Goal: Information Seeking & Learning: Learn about a topic

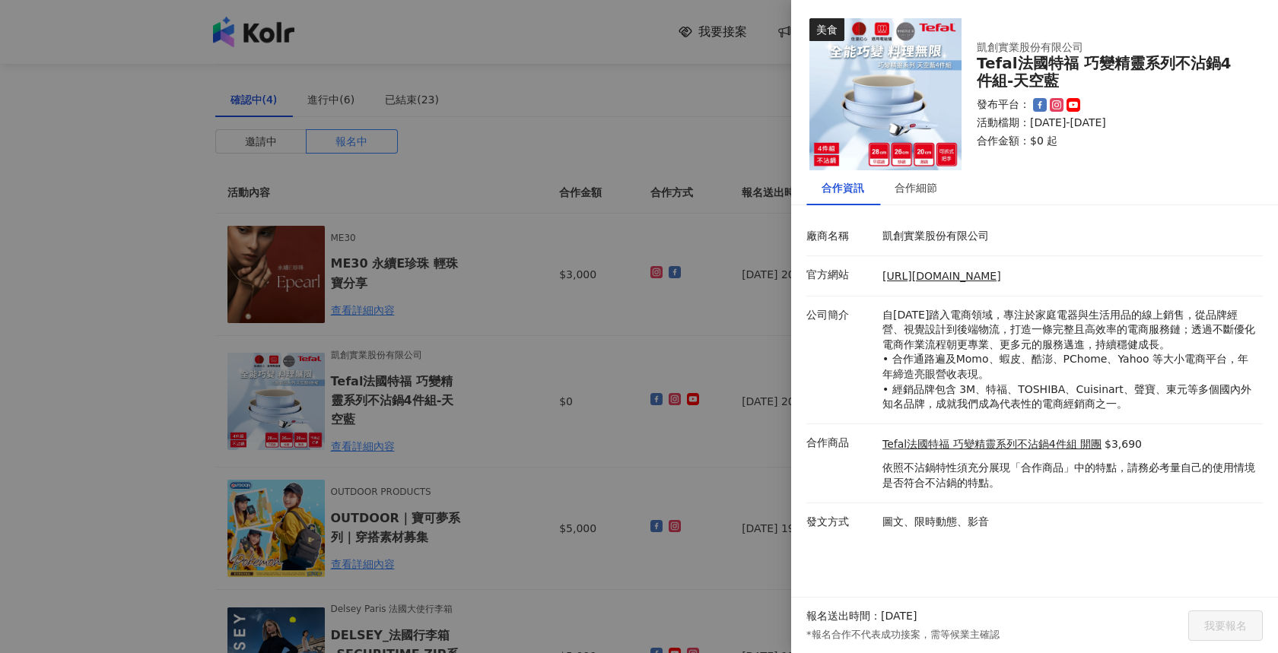
click at [726, 351] on div at bounding box center [639, 326] width 1278 height 653
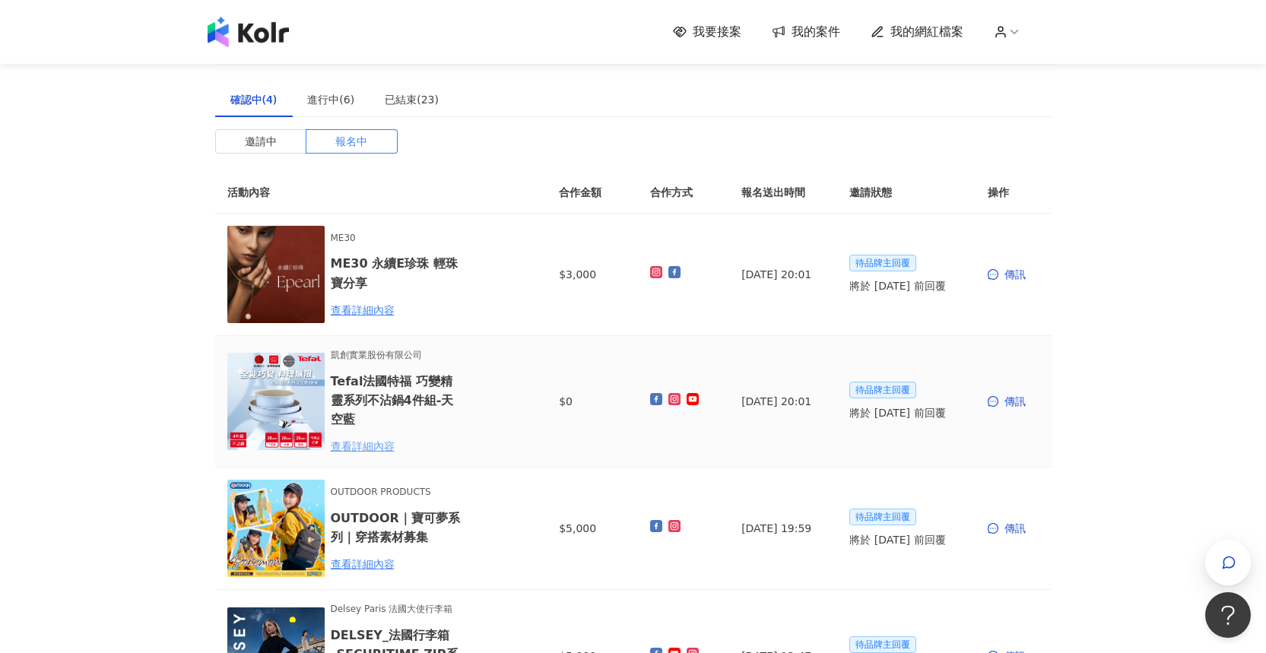
click at [370, 441] on div "查看詳細內容" at bounding box center [397, 446] width 133 height 17
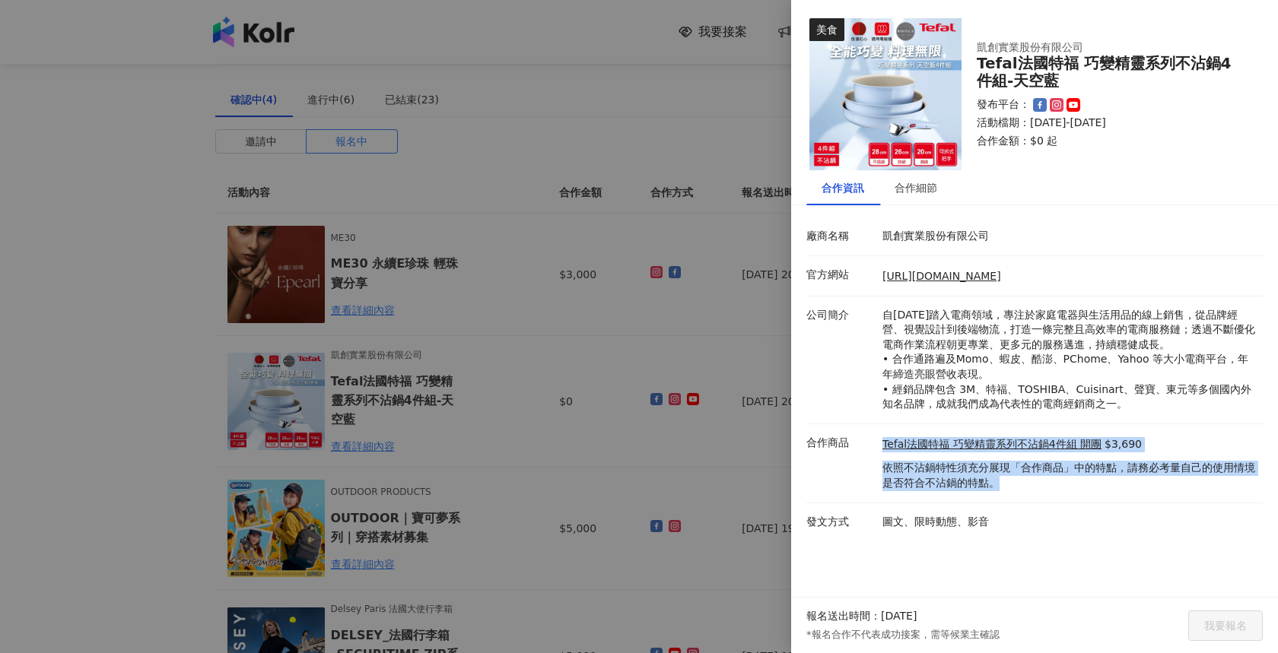
drag, startPoint x: 1017, startPoint y: 472, endPoint x: 857, endPoint y: 436, distance: 164.6
click at [857, 436] on div "合作商品 Tefal法國特福 巧變精靈系列不沾鍋4件組 開團 $3,690 依照不沾鍋特性須充分展現「合作商品」中的特點，請務必考量自己的使用情境是否符合不沾…" at bounding box center [1030, 464] width 456 height 56
click at [929, 461] on p "依照不沾鍋特性須充分展現「合作商品」中的特點，請務必考量自己的使用情境是否符合不沾鍋的特點。" at bounding box center [1068, 476] width 373 height 30
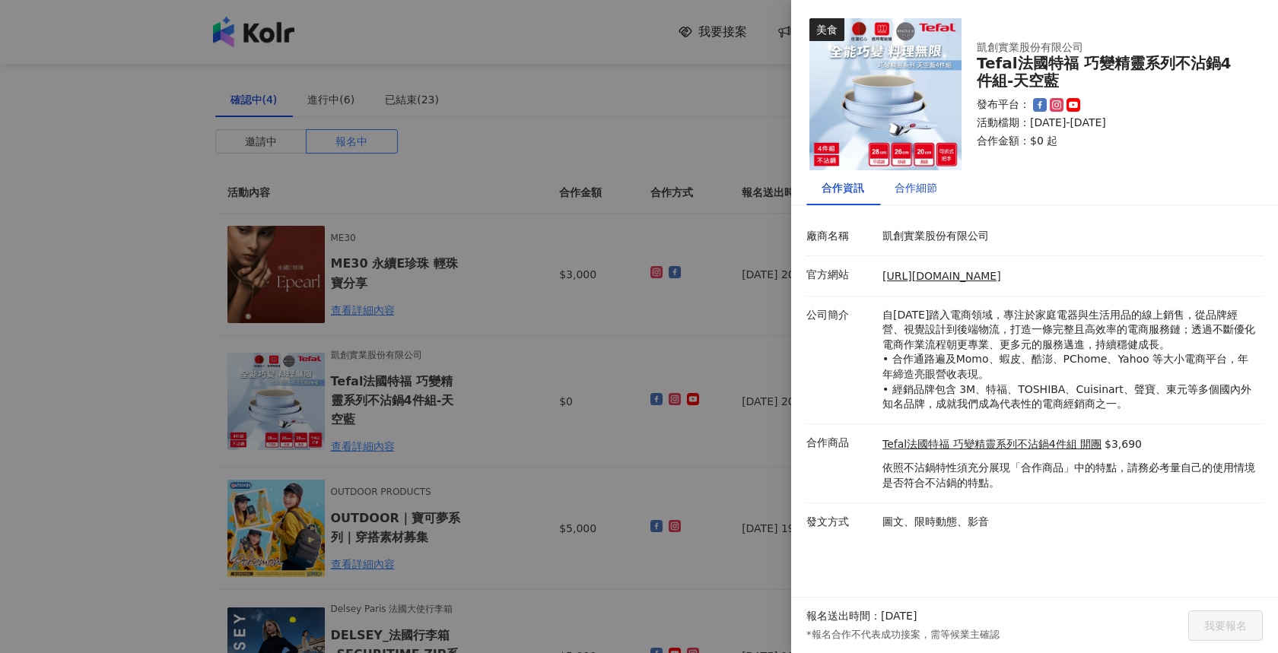
click at [928, 188] on div "合作細節" at bounding box center [915, 187] width 43 height 17
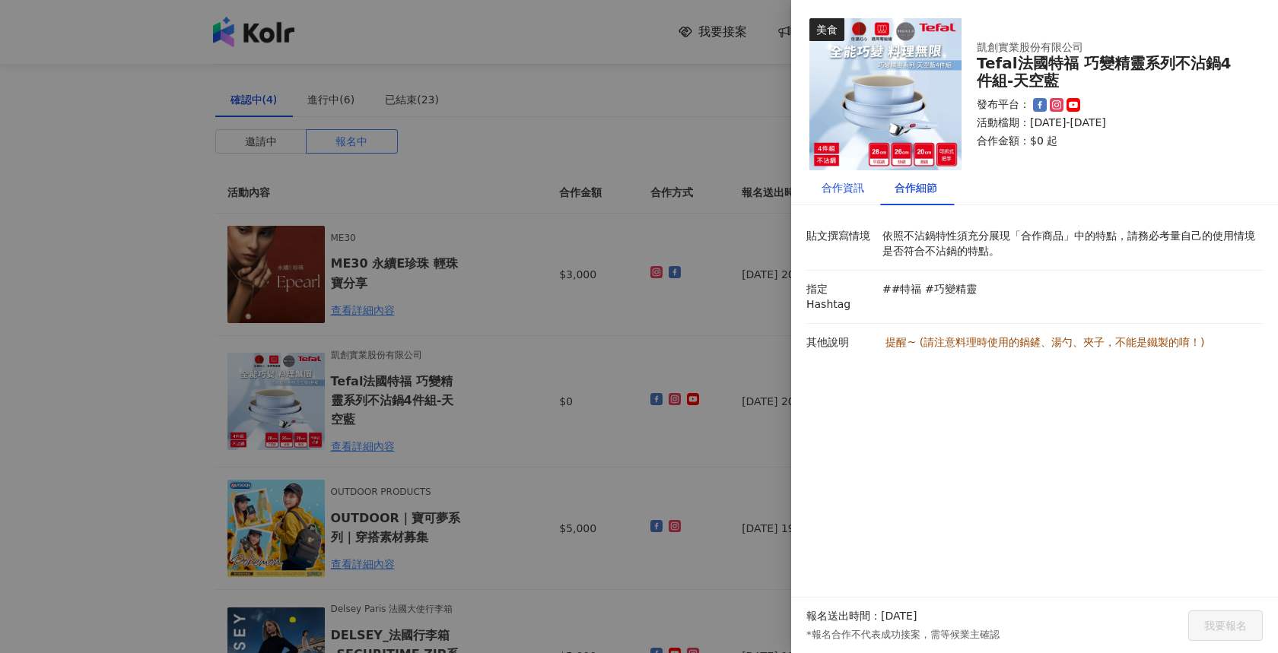
click at [854, 195] on div "合作資訊" at bounding box center [842, 187] width 43 height 17
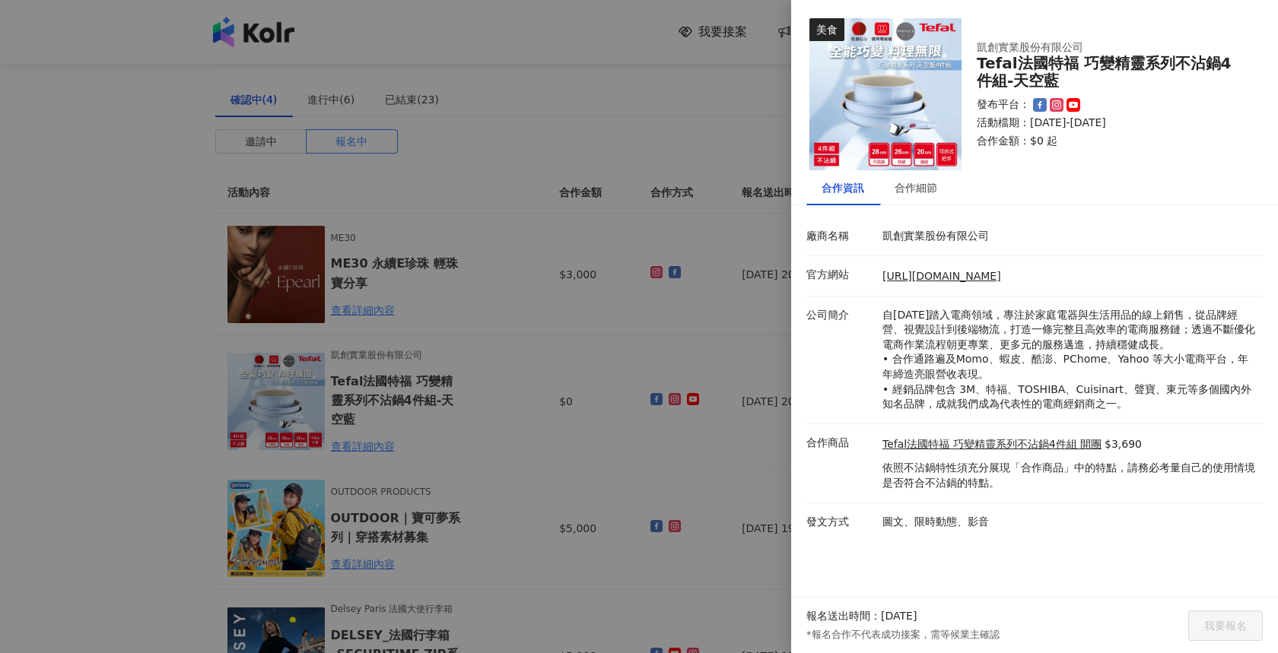
click at [590, 99] on div at bounding box center [639, 326] width 1278 height 653
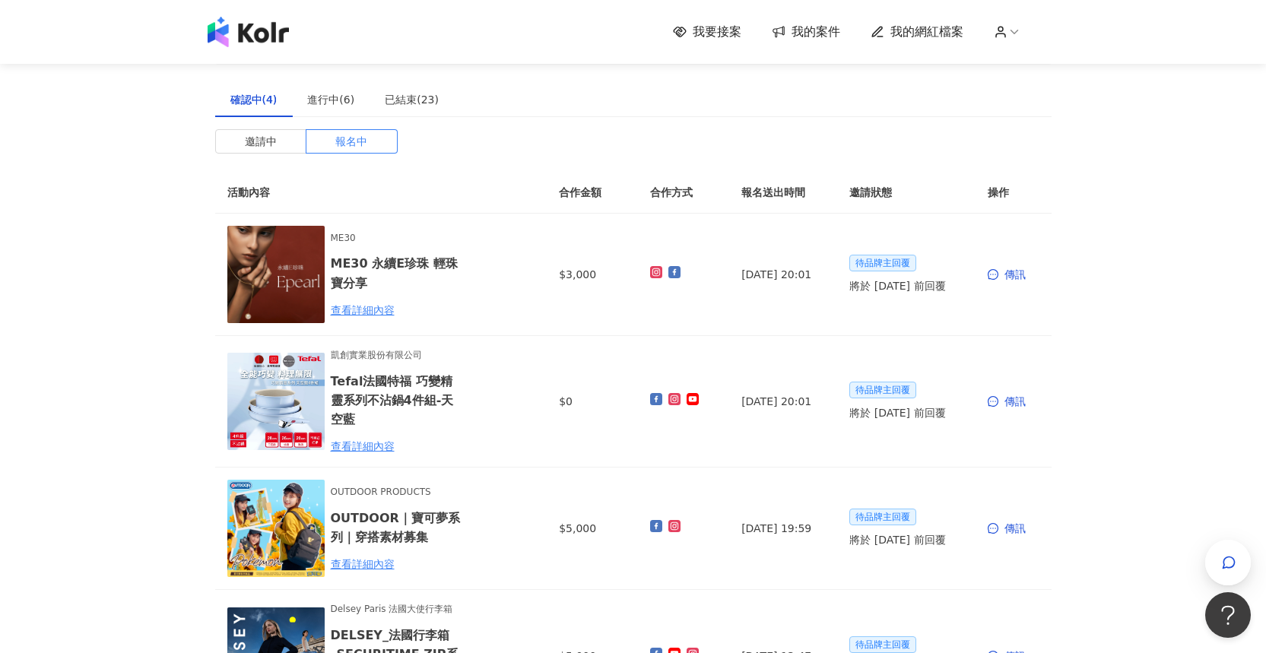
click at [230, 27] on img at bounding box center [248, 32] width 81 height 30
